Goal: Task Accomplishment & Management: Manage account settings

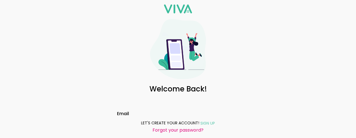
click at [0, 0] on slot "Forgot your password?" at bounding box center [0, 0] width 0 height 0
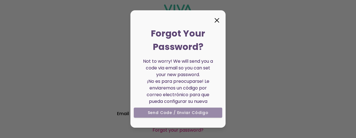
click at [163, 112] on ion-col "Send Code / Enviar código" at bounding box center [178, 114] width 92 height 18
click at [217, 18] on icon at bounding box center [216, 20] width 9 height 9
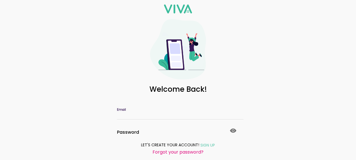
click at [182, 113] on input "Email" at bounding box center [178, 114] width 122 height 5
click at [147, 115] on input "Email" at bounding box center [178, 114] width 122 height 5
type input "*"
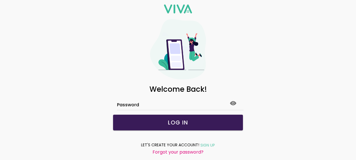
scroll to position [29, 0]
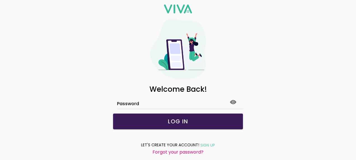
click at [0, 0] on slot "LOG IN" at bounding box center [0, 0] width 0 height 0
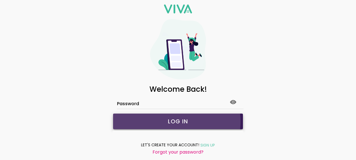
scroll to position [15, 0]
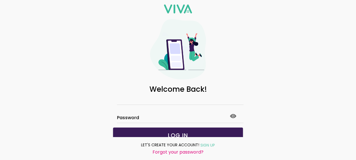
click at [131, 100] on input "Email" at bounding box center [178, 100] width 122 height 5
type input "**********"
